Goal: Task Accomplishment & Management: Manage account settings

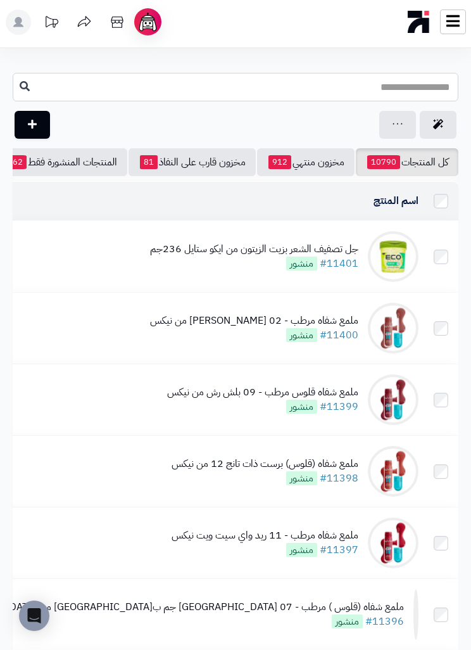
click at [406, 94] on input "text" at bounding box center [236, 87] width 446 height 29
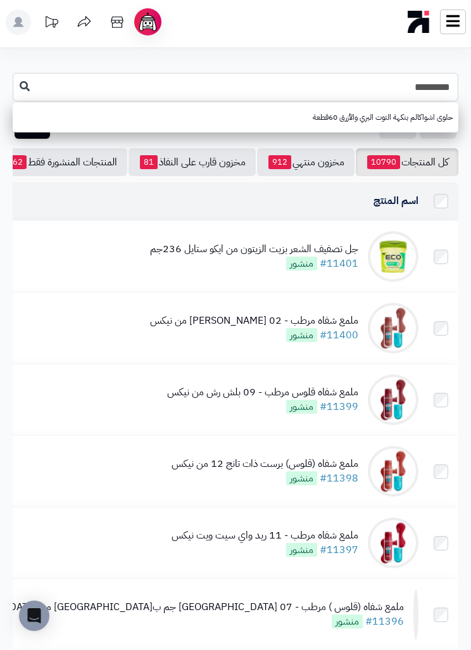
type input "*********"
click at [399, 114] on link "حلوى اشواكالم بنكهة التوت البري والأزرق 60قطعة" at bounding box center [236, 117] width 446 height 23
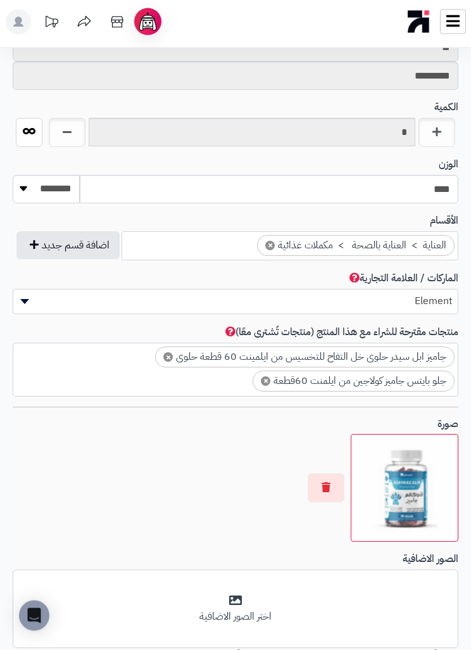
scroll to position [806, 0]
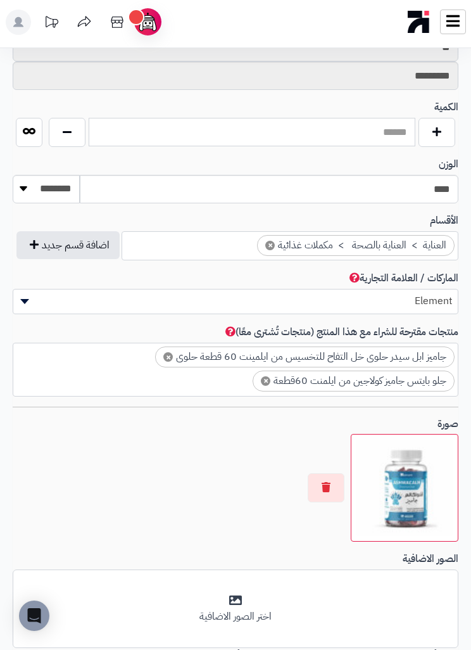
click at [381, 120] on input "text" at bounding box center [252, 132] width 327 height 29
type input "*"
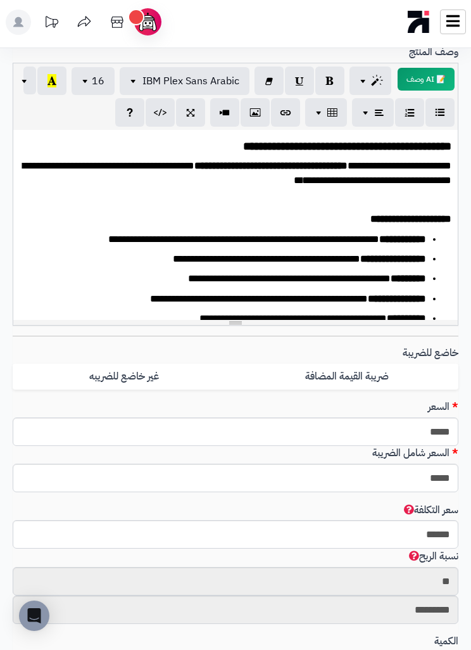
scroll to position [0, 0]
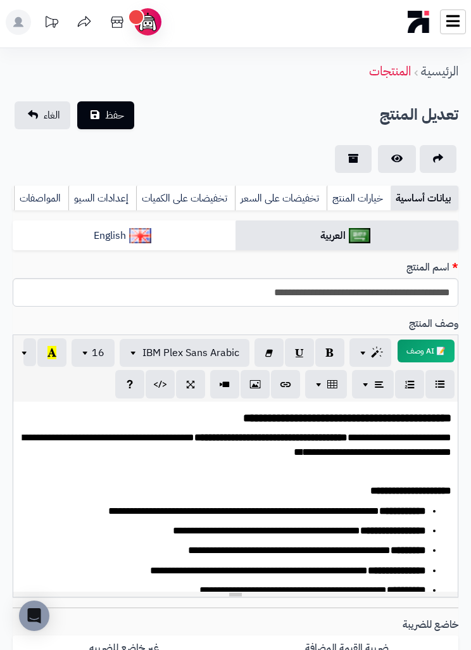
type input "*"
click at [119, 114] on span "حفظ" at bounding box center [114, 115] width 19 height 15
